Goal: Task Accomplishment & Management: Use online tool/utility

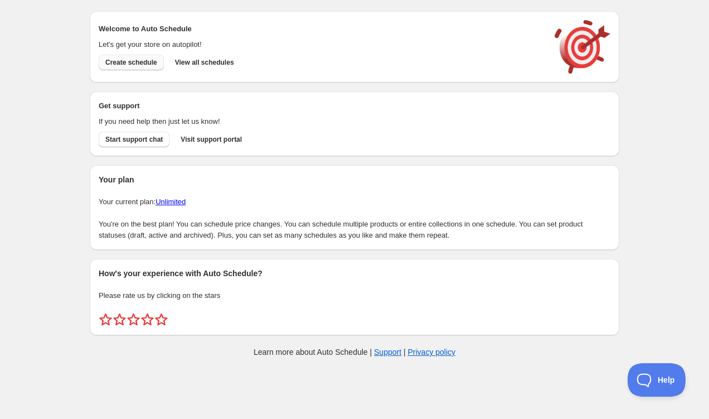
click at [116, 61] on span "Create schedule" at bounding box center [131, 62] width 52 height 9
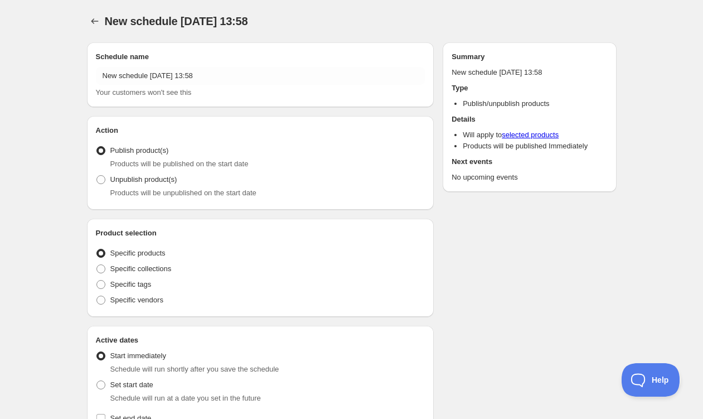
radio input "true"
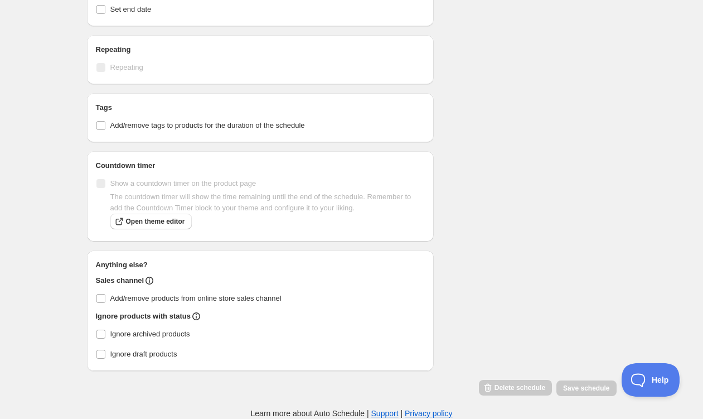
scroll to position [431, 0]
click at [150, 282] on icon at bounding box center [149, 280] width 11 height 11
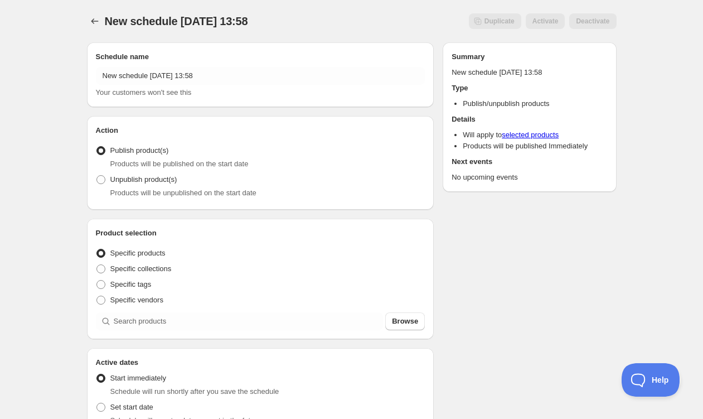
scroll to position [0, 0]
click at [100, 21] on button "Schedules" at bounding box center [95, 21] width 16 height 16
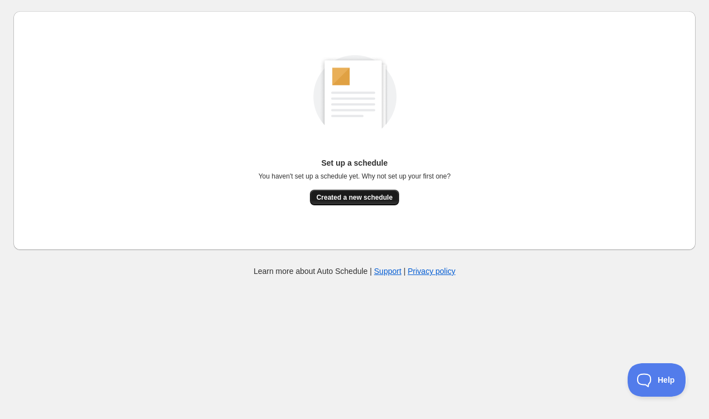
click at [360, 197] on span "Created a new schedule" at bounding box center [355, 197] width 76 height 9
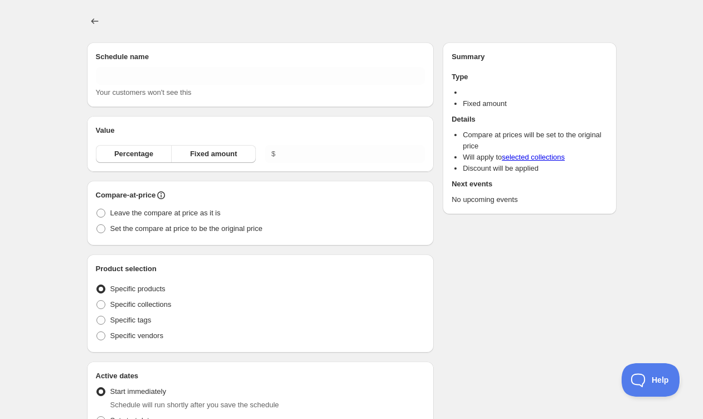
type input "New schedule Sep 07 2025 13:59"
radio input "true"
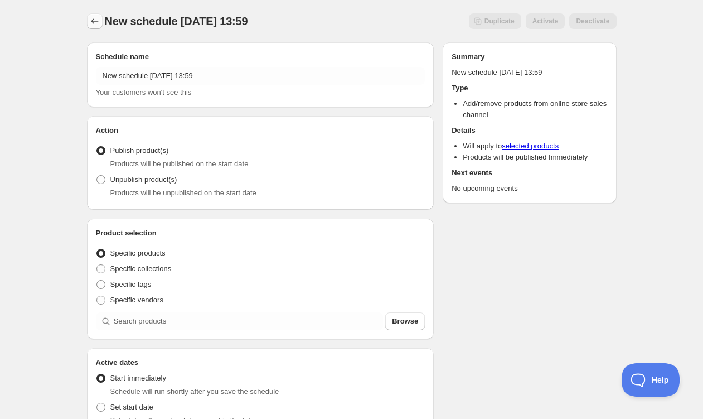
click at [93, 17] on icon "Schedules" at bounding box center [94, 21] width 11 height 11
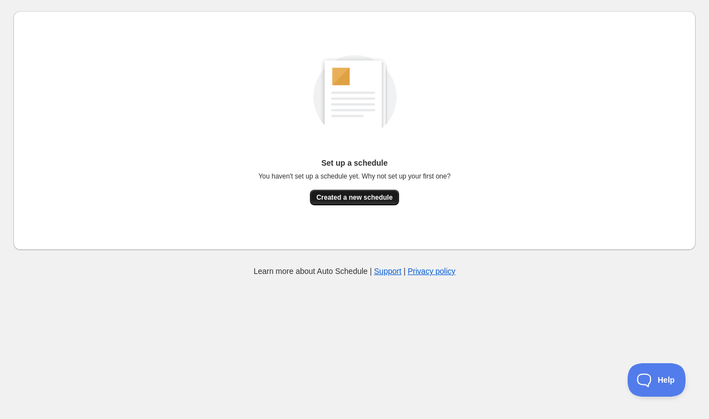
click at [328, 191] on button "Created a new schedule" at bounding box center [355, 198] width 90 height 16
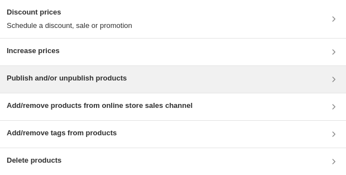
click at [244, 84] on div "Publish and/or unpublish products" at bounding box center [173, 78] width 332 height 13
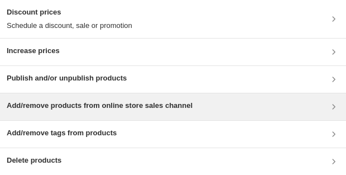
click at [109, 100] on h3 "Add/remove products from online store sales channel" at bounding box center [100, 105] width 186 height 11
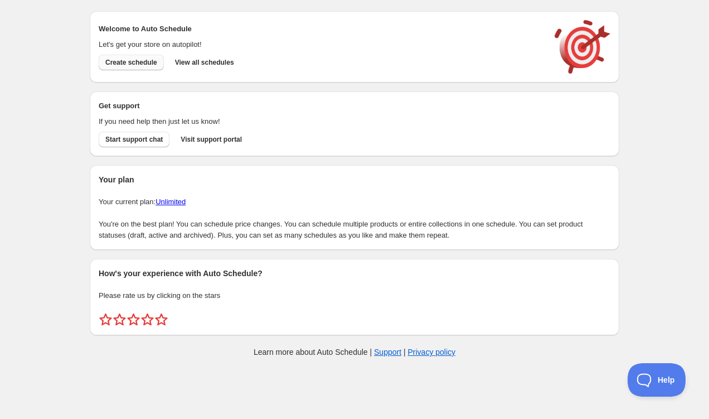
click at [157, 66] on span "Create schedule" at bounding box center [131, 62] width 52 height 9
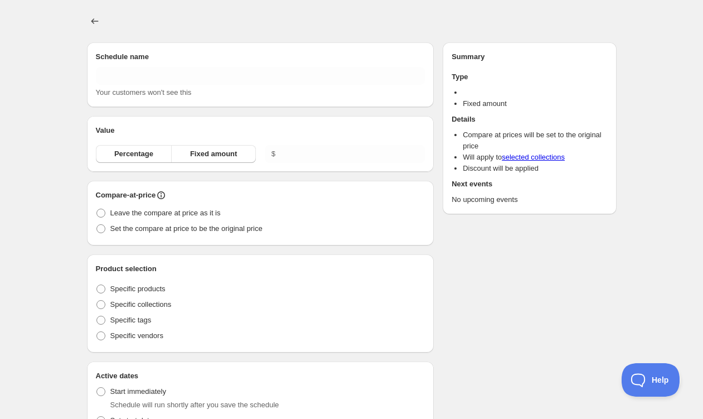
type input "New schedule [DATE] 14:08"
radio input "true"
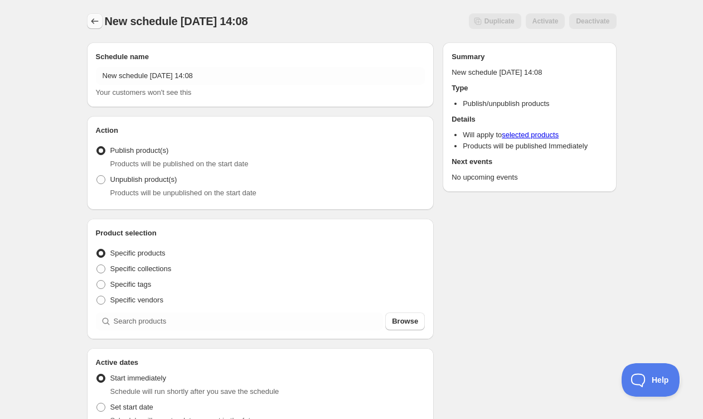
click at [96, 21] on icon "Schedules" at bounding box center [94, 21] width 11 height 11
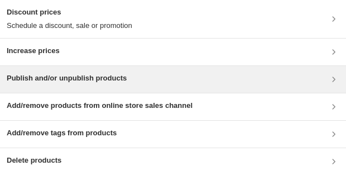
click at [121, 73] on h3 "Publish and/or unpublish products" at bounding box center [67, 77] width 120 height 11
